Goal: Task Accomplishment & Management: Manage account settings

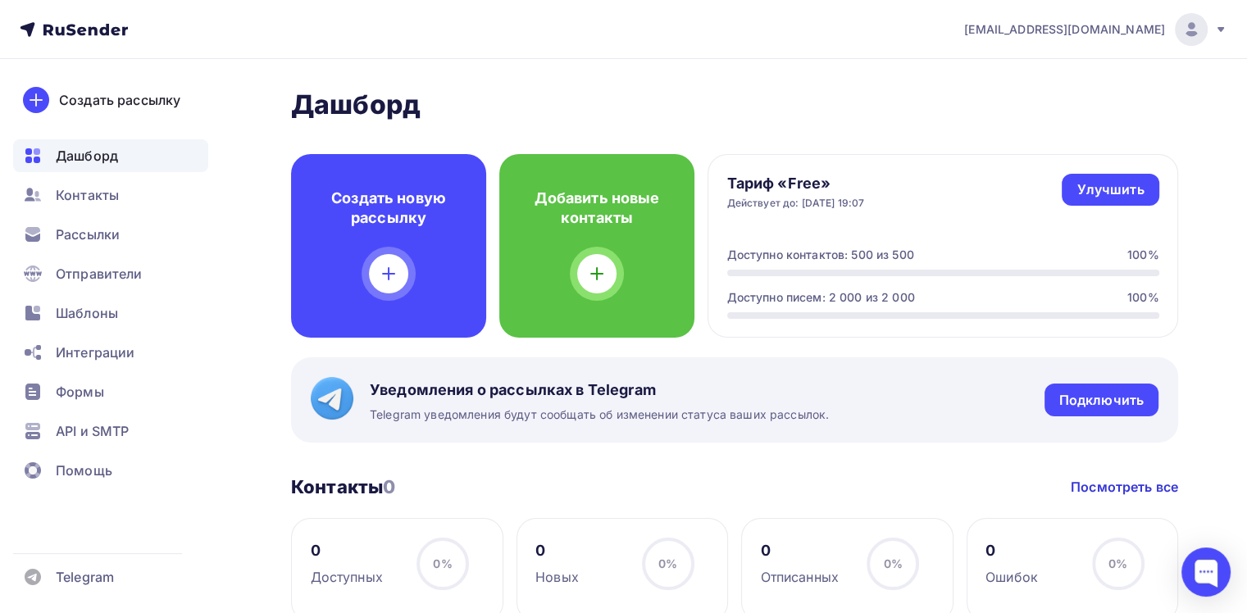
click at [1221, 33] on icon at bounding box center [1220, 29] width 13 height 13
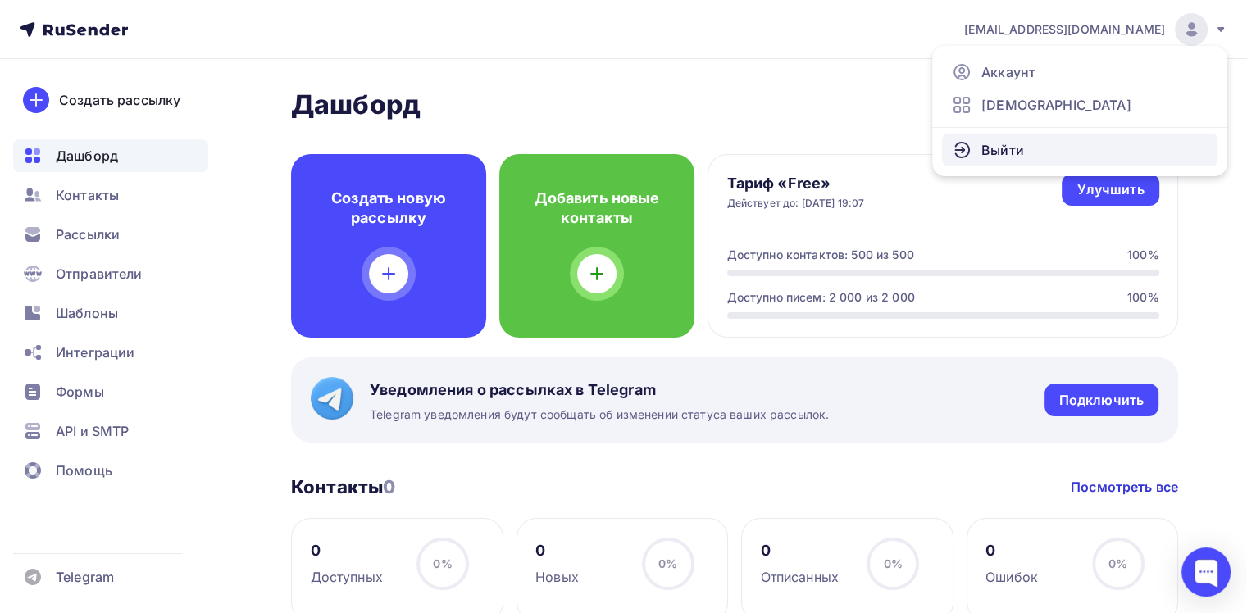
click at [990, 144] on span "Выйти" at bounding box center [1002, 150] width 43 height 20
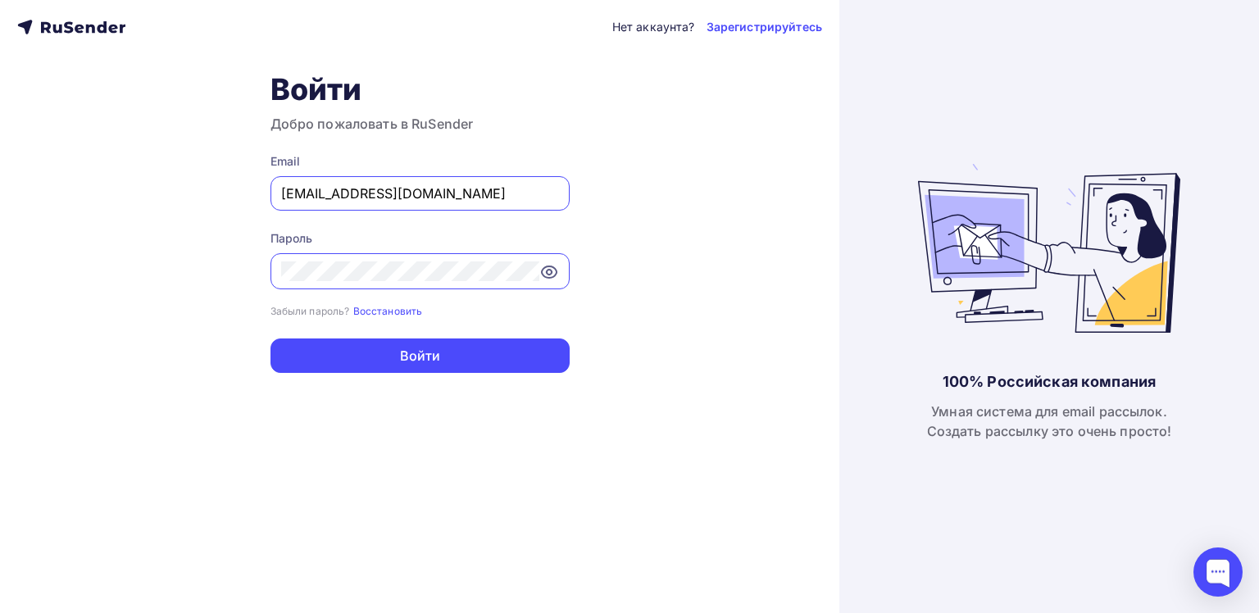
click at [459, 193] on input "[EMAIL_ADDRESS][DOMAIN_NAME]" at bounding box center [420, 194] width 278 height 20
type input "[EMAIL_ADDRESS][DOMAIN_NAME]"
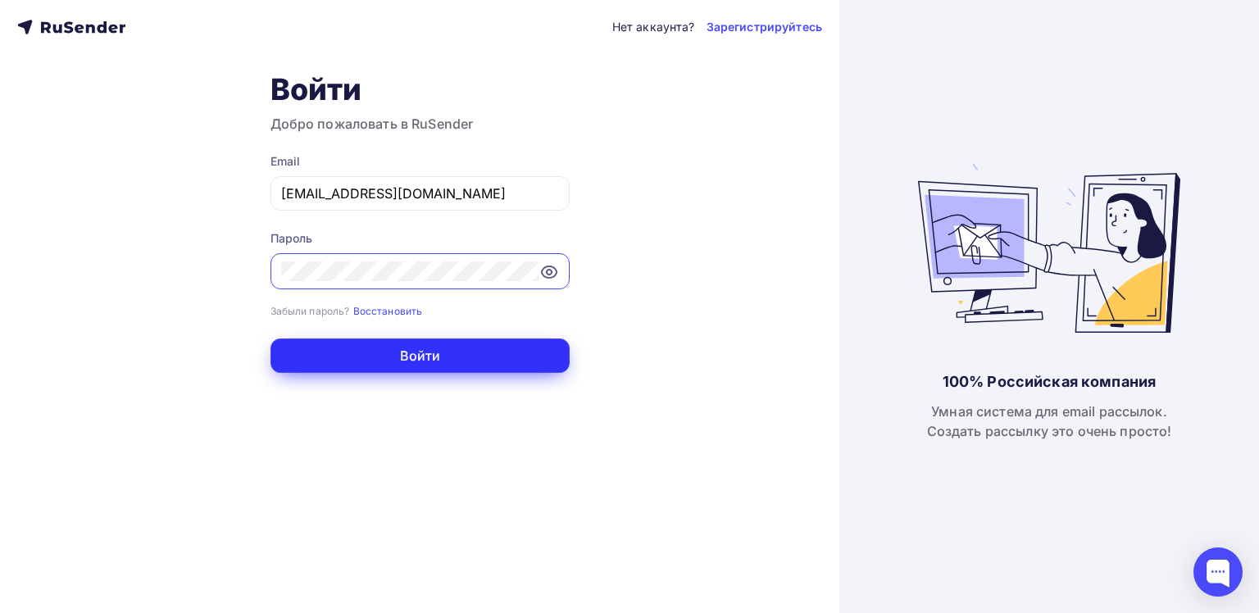
click at [448, 359] on button "Войти" at bounding box center [419, 356] width 299 height 34
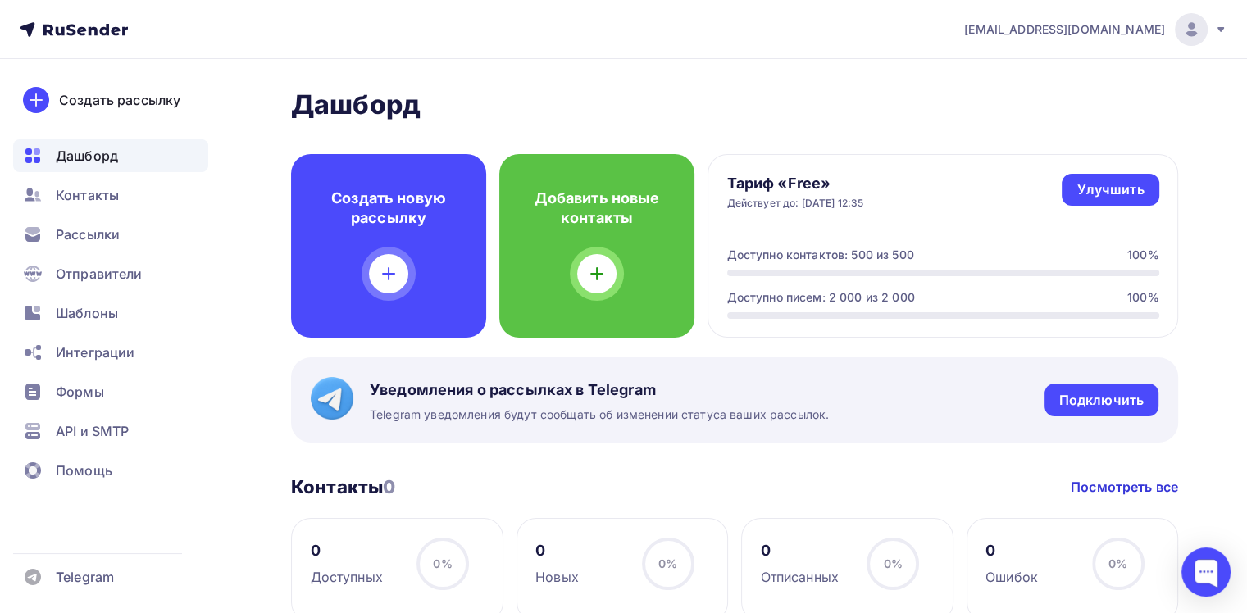
click at [1221, 30] on icon at bounding box center [1220, 29] width 13 height 13
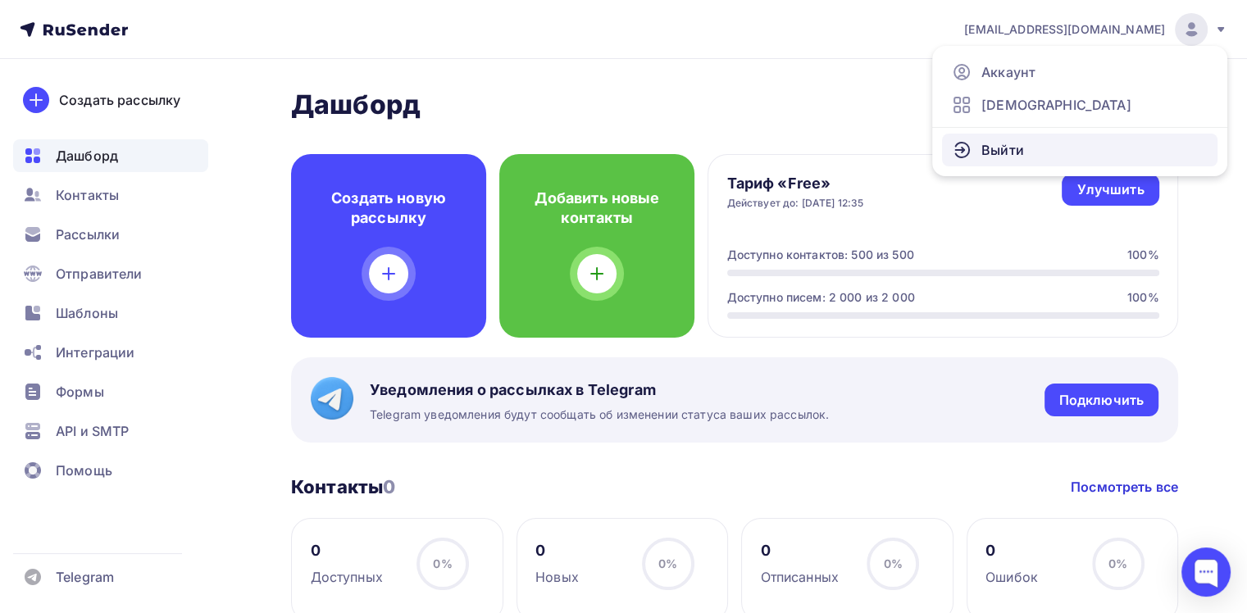
click at [999, 148] on span "Выйти" at bounding box center [1002, 150] width 43 height 20
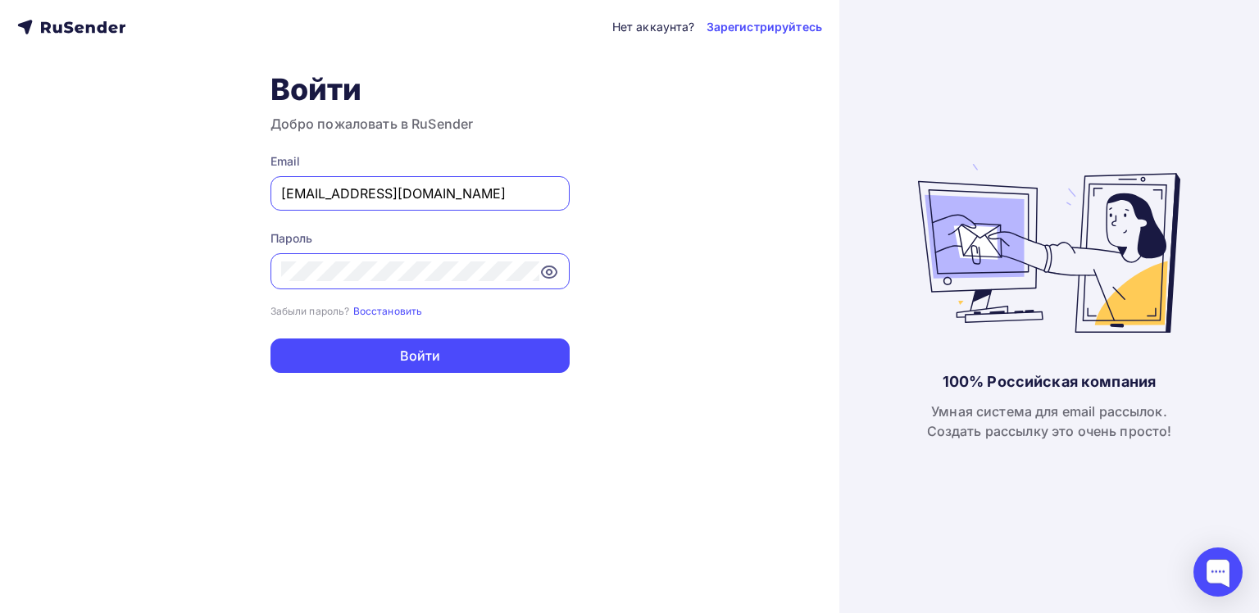
click at [443, 196] on input "[EMAIL_ADDRESS][DOMAIN_NAME]" at bounding box center [420, 194] width 278 height 20
type input "[EMAIL_ADDRESS][DOMAIN_NAME]"
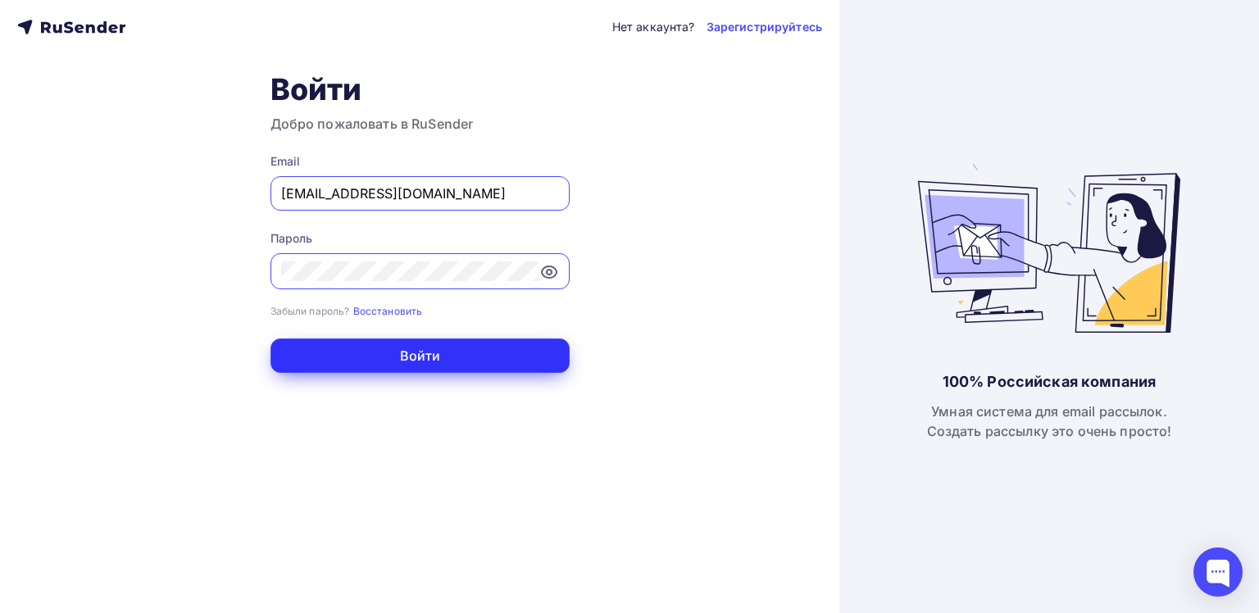
click at [434, 365] on button "Войти" at bounding box center [419, 356] width 299 height 34
